Goal: Information Seeking & Learning: Learn about a topic

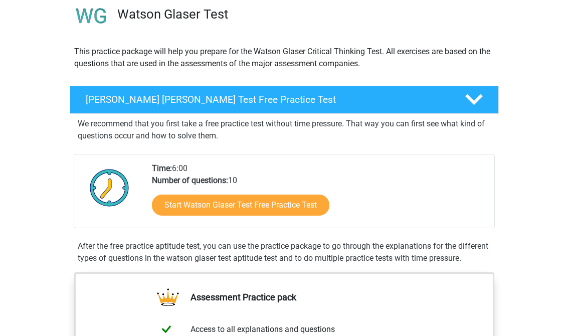
scroll to position [79, 0]
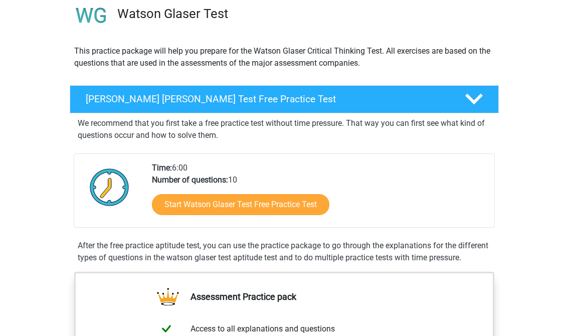
click at [301, 207] on link "Start Watson Glaser Test Free Practice Test" at bounding box center [240, 204] width 177 height 21
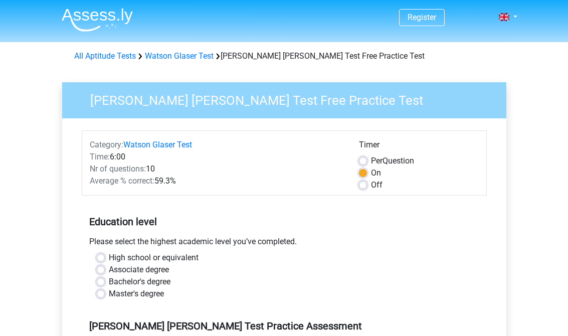
click at [371, 183] on label "Off" at bounding box center [377, 185] width 12 height 12
click at [361, 183] on input "Off" at bounding box center [363, 184] width 8 height 10
radio input "true"
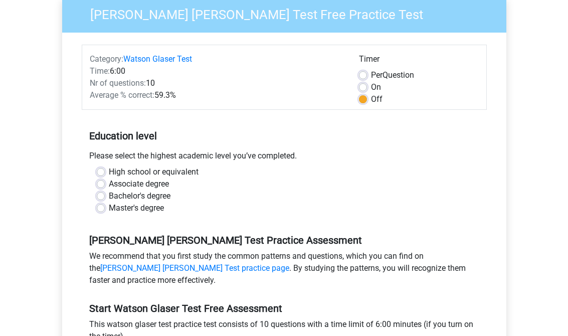
scroll to position [87, 0]
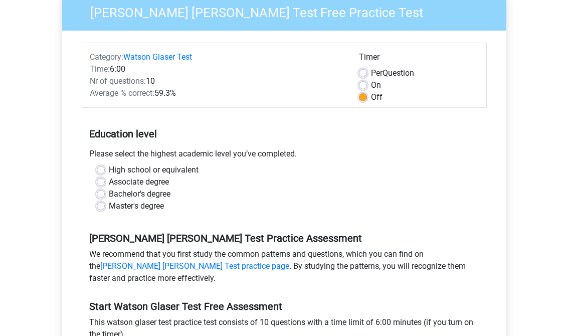
click at [109, 171] on label "High school or equivalent" at bounding box center [154, 170] width 90 height 12
click at [102, 171] on input "High school or equivalent" at bounding box center [101, 169] width 8 height 10
radio input "true"
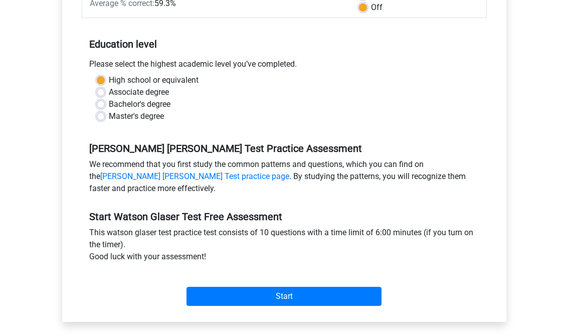
scroll to position [179, 0]
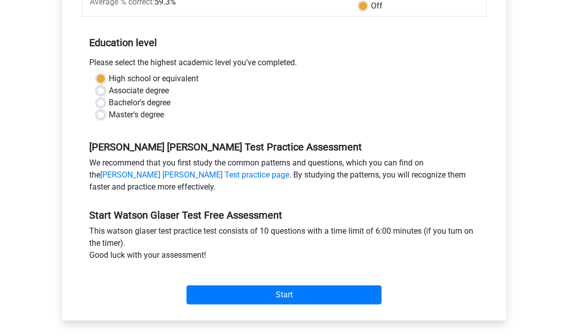
click at [336, 297] on input "Start" at bounding box center [283, 294] width 195 height 19
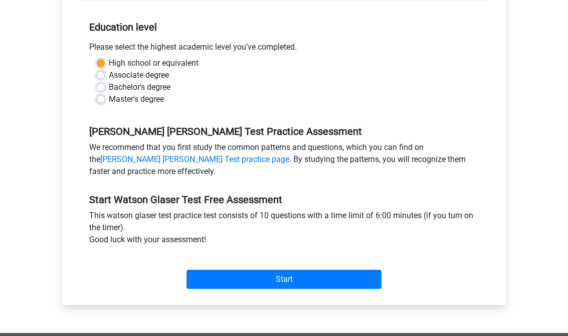
click at [335, 280] on input "Start" at bounding box center [283, 279] width 195 height 19
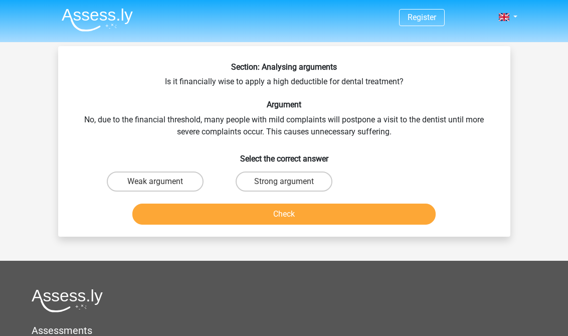
click at [165, 190] on label "Weak argument" at bounding box center [155, 181] width 97 height 20
click at [161, 188] on input "Weak argument" at bounding box center [158, 184] width 7 height 7
radio input "true"
click at [217, 209] on button "Check" at bounding box center [283, 213] width 303 height 21
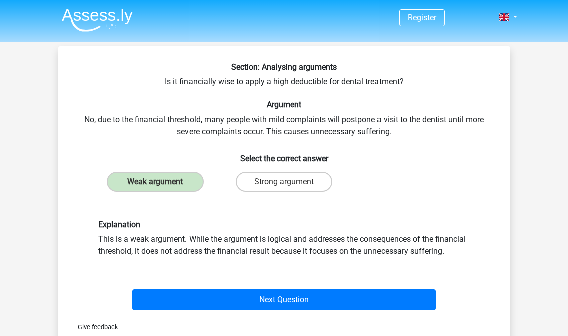
click at [363, 306] on button "Next Question" at bounding box center [283, 299] width 303 height 21
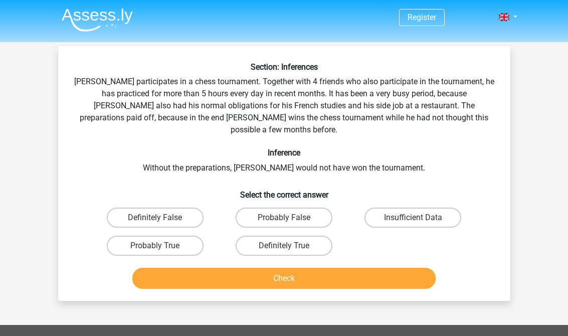
click at [424, 207] on label "Insufficient Data" at bounding box center [412, 217] width 97 height 20
click at [419, 218] on input "Insufficient Data" at bounding box center [416, 221] width 7 height 7
radio input "true"
click at [381, 271] on button "Check" at bounding box center [283, 278] width 303 height 21
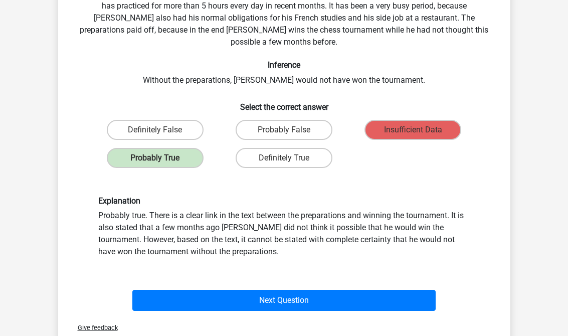
scroll to position [117, 0]
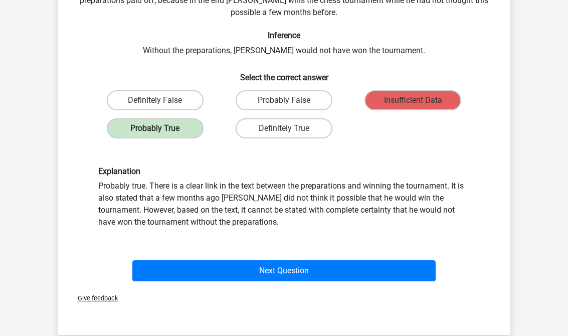
click at [389, 260] on button "Next Question" at bounding box center [283, 270] width 303 height 21
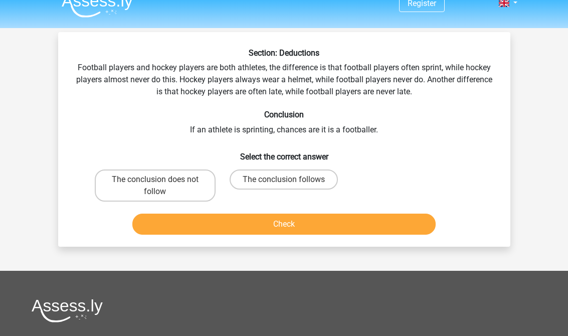
scroll to position [15, 0]
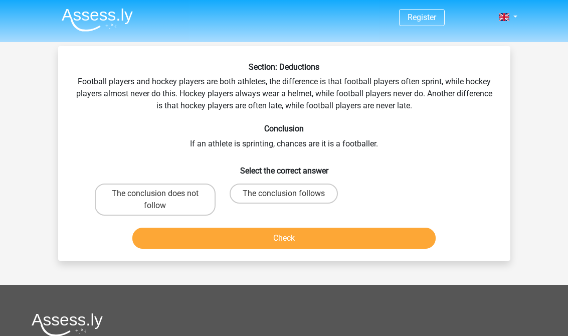
click at [306, 191] on label "The conclusion follows" at bounding box center [284, 193] width 108 height 20
click at [290, 193] on input "The conclusion follows" at bounding box center [287, 196] width 7 height 7
radio input "true"
click at [349, 245] on button "Check" at bounding box center [283, 238] width 303 height 21
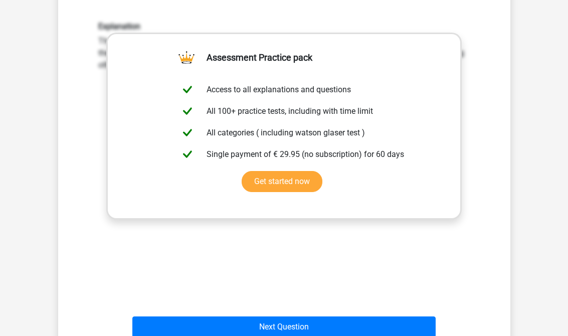
scroll to position [234, 0]
click at [347, 325] on button "Next Question" at bounding box center [283, 326] width 303 height 21
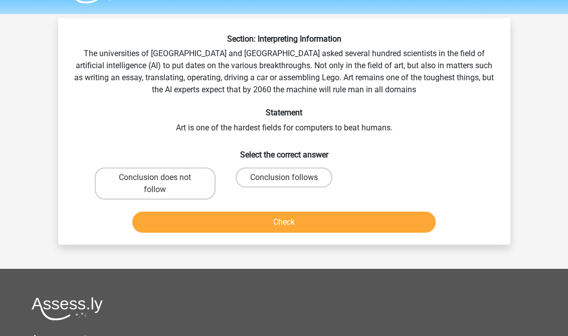
scroll to position [22, 0]
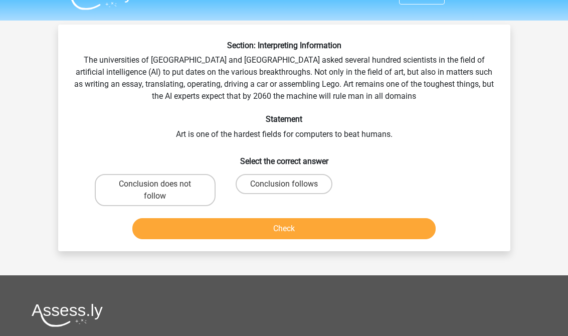
click at [295, 185] on label "Conclusion follows" at bounding box center [284, 184] width 97 height 20
click at [290, 185] on input "Conclusion follows" at bounding box center [287, 187] width 7 height 7
radio input "true"
click at [297, 237] on button "Check" at bounding box center [283, 228] width 303 height 21
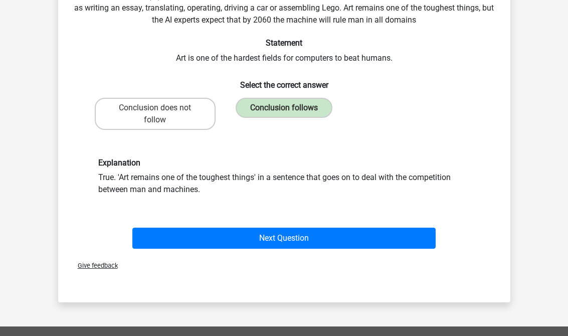
scroll to position [97, 0]
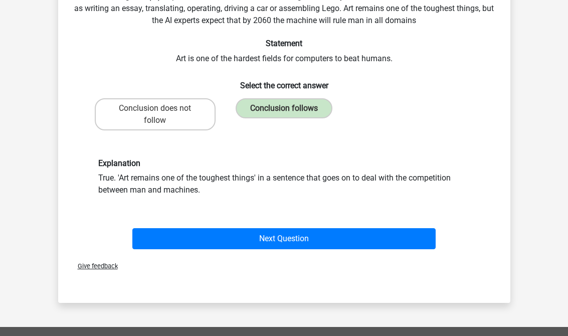
click at [393, 246] on button "Next Question" at bounding box center [283, 239] width 303 height 21
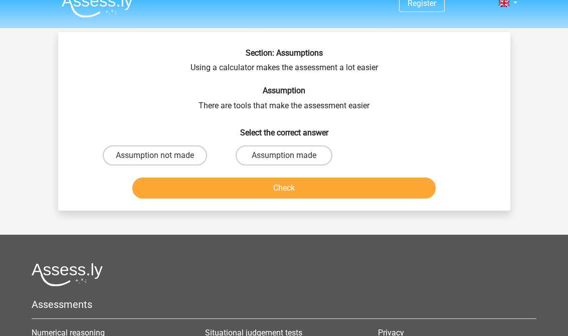
scroll to position [7, 0]
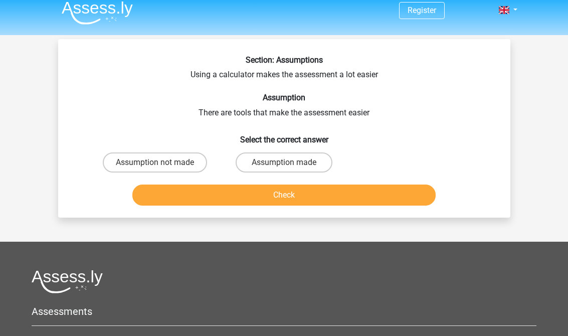
click at [307, 165] on label "Assumption made" at bounding box center [284, 162] width 97 height 20
click at [290, 165] on input "Assumption made" at bounding box center [287, 165] width 7 height 7
radio input "true"
click at [343, 200] on button "Check" at bounding box center [283, 194] width 303 height 21
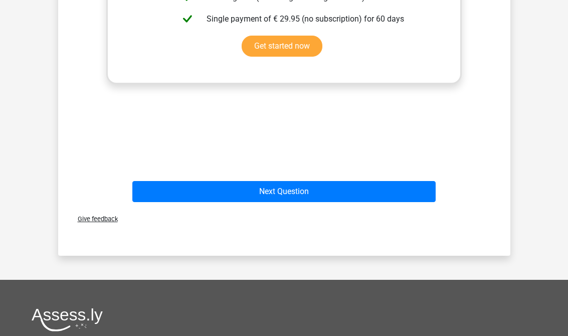
click at [352, 194] on button "Next Question" at bounding box center [283, 191] width 303 height 21
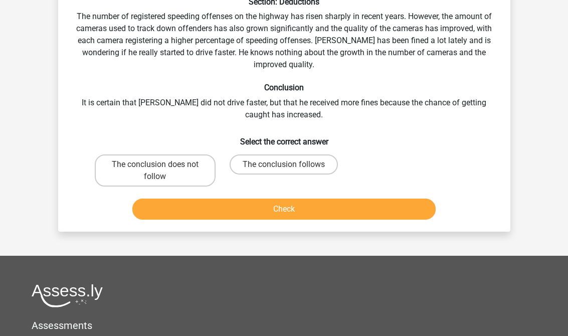
scroll to position [46, 0]
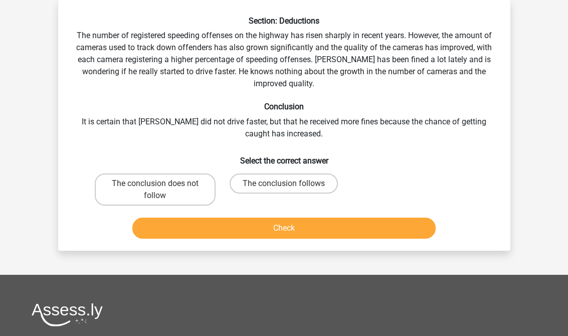
click at [260, 192] on label "The conclusion follows" at bounding box center [284, 183] width 108 height 20
click at [284, 190] on input "The conclusion follows" at bounding box center [287, 186] width 7 height 7
radio input "true"
click at [201, 229] on button "Check" at bounding box center [283, 228] width 303 height 21
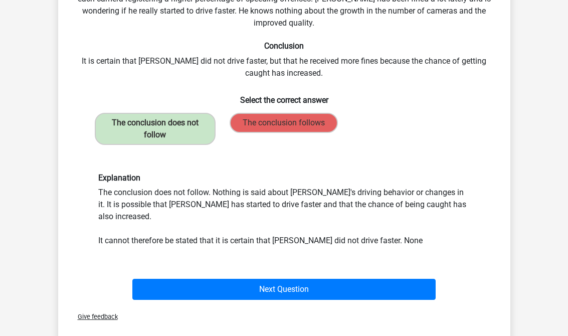
scroll to position [107, 0]
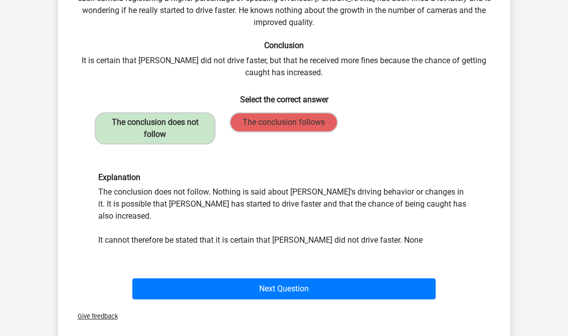
click at [177, 279] on button "Next Question" at bounding box center [283, 289] width 303 height 21
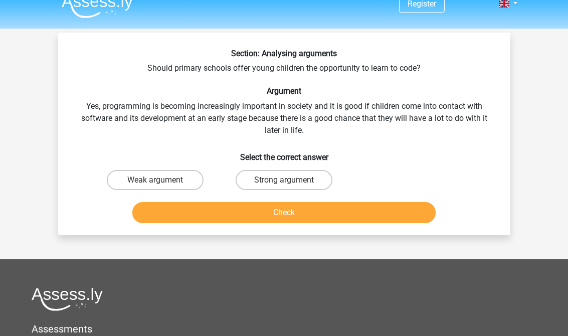
scroll to position [13, 0]
click at [160, 175] on label "Weak argument" at bounding box center [155, 180] width 97 height 20
click at [160, 180] on input "Weak argument" at bounding box center [158, 183] width 7 height 7
radio input "true"
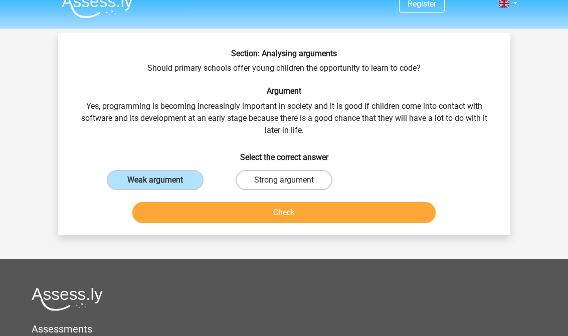
click at [180, 216] on button "Check" at bounding box center [283, 212] width 303 height 21
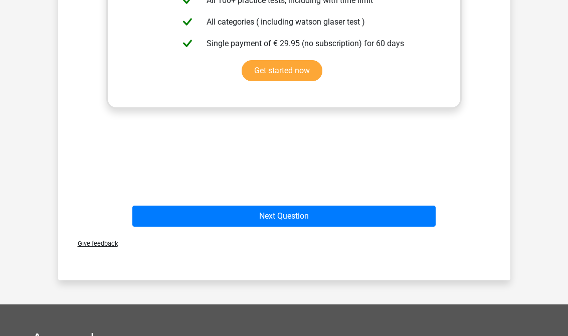
click at [151, 217] on button "Next Question" at bounding box center [283, 215] width 303 height 21
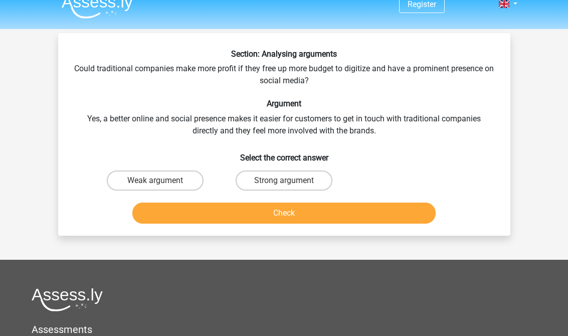
scroll to position [0, 0]
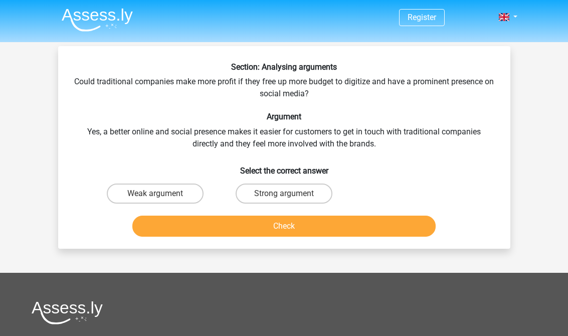
click at [130, 187] on label "Weak argument" at bounding box center [155, 193] width 97 height 20
click at [155, 193] on input "Weak argument" at bounding box center [158, 196] width 7 height 7
radio input "true"
click at [174, 223] on button "Check" at bounding box center [283, 226] width 303 height 21
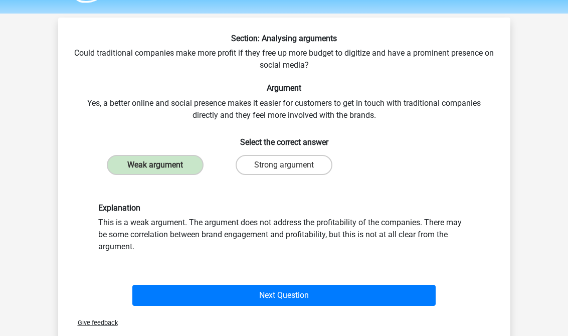
scroll to position [30, 0]
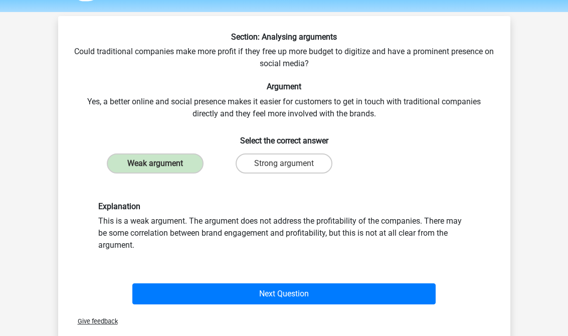
click at [176, 292] on button "Next Question" at bounding box center [283, 293] width 303 height 21
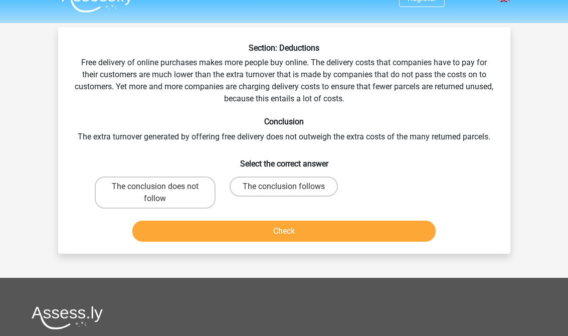
scroll to position [16, 0]
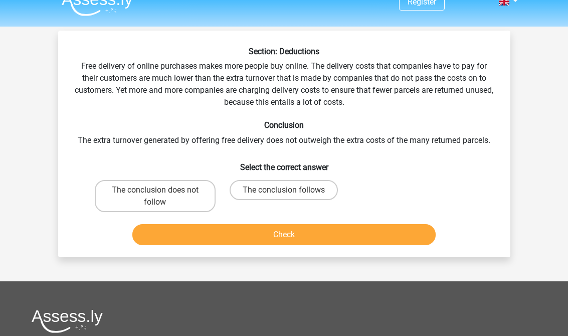
click at [143, 200] on label "The conclusion does not follow" at bounding box center [155, 196] width 121 height 32
click at [155, 196] on input "The conclusion does not follow" at bounding box center [158, 193] width 7 height 7
radio input "true"
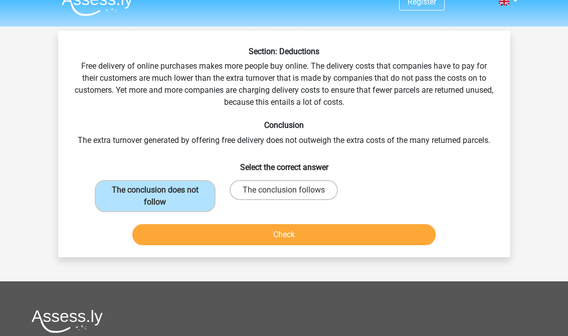
click at [159, 233] on button "Check" at bounding box center [283, 234] width 303 height 21
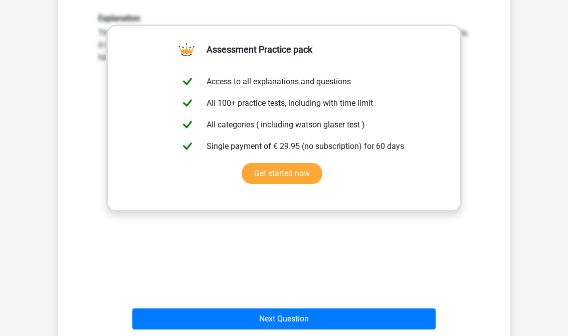
scroll to position [287, 0]
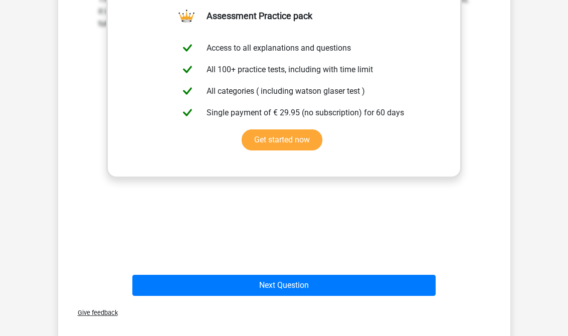
click at [187, 290] on button "Next Question" at bounding box center [283, 285] width 303 height 21
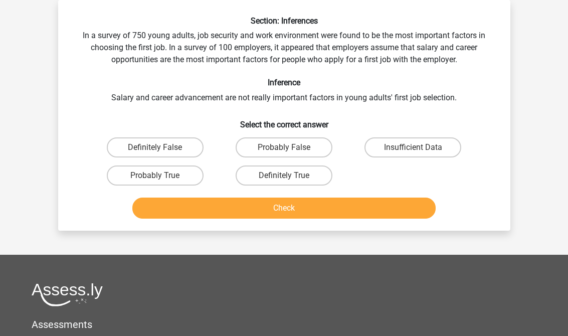
scroll to position [36, 0]
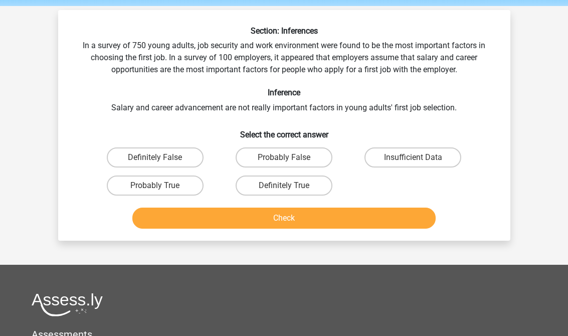
click at [305, 159] on label "Probably False" at bounding box center [284, 157] width 97 height 20
click at [290, 159] on input "Probably False" at bounding box center [287, 160] width 7 height 7
radio input "true"
click at [322, 222] on button "Check" at bounding box center [283, 217] width 303 height 21
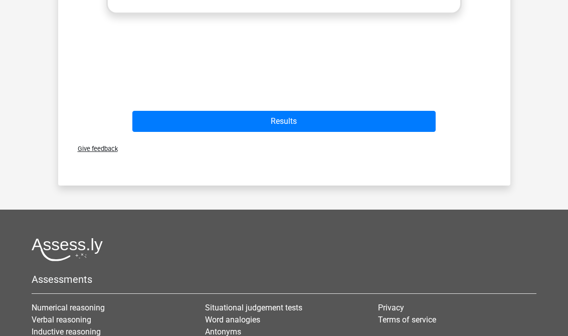
scroll to position [465, 0]
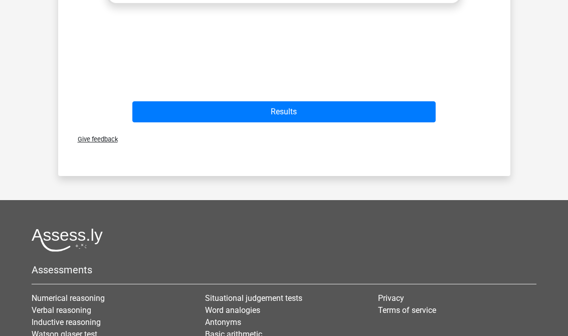
click at [416, 110] on button "Results" at bounding box center [283, 111] width 303 height 21
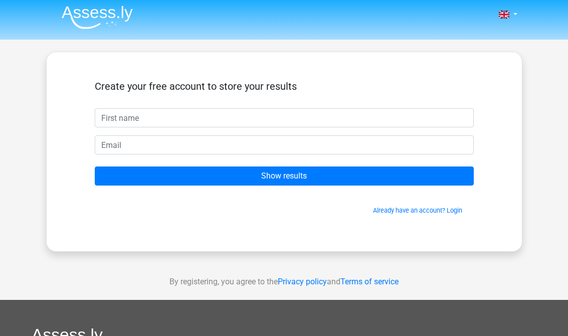
scroll to position [3, 0]
click at [441, 174] on input "Show results" at bounding box center [284, 175] width 379 height 19
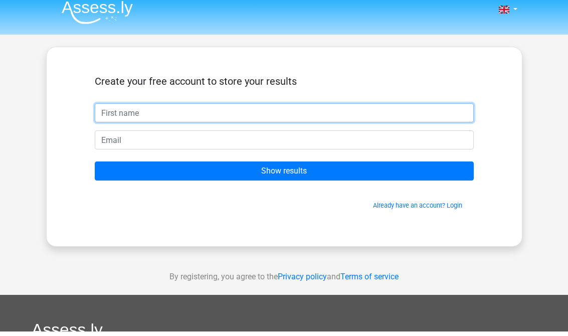
scroll to position [0, 0]
